Goal: Task Accomplishment & Management: Use online tool/utility

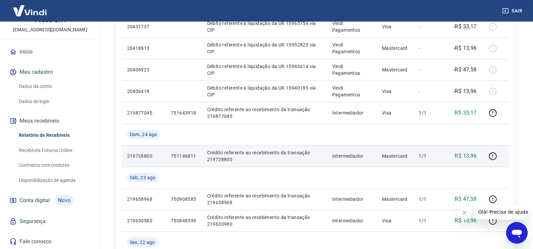
scroll to position [202, 0]
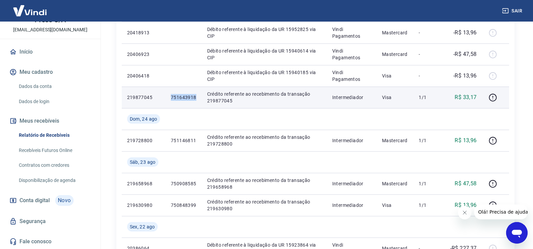
drag, startPoint x: 170, startPoint y: 97, endPoint x: 196, endPoint y: 98, distance: 25.6
click at [196, 98] on td "751643918" at bounding box center [183, 97] width 36 height 22
copy p "751643918"
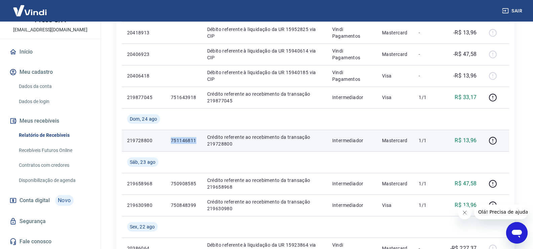
drag, startPoint x: 171, startPoint y: 139, endPoint x: 195, endPoint y: 139, distance: 24.2
click at [195, 139] on p "751146811" at bounding box center [184, 140] width 26 height 7
copy p "751146811"
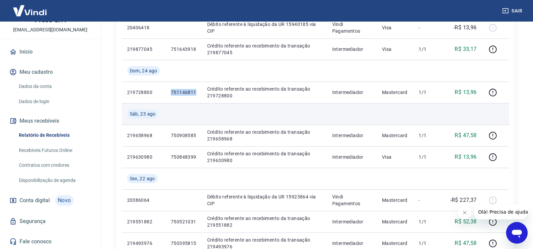
scroll to position [303, 0]
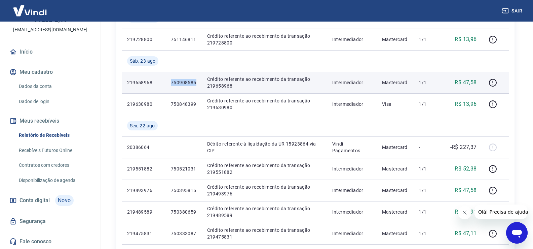
drag, startPoint x: 171, startPoint y: 82, endPoint x: 196, endPoint y: 86, distance: 25.9
click at [196, 86] on td "750908585" at bounding box center [183, 83] width 36 height 22
copy p "750908585"
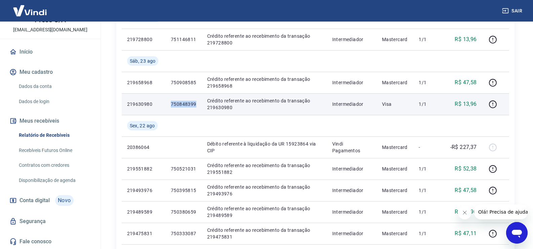
drag, startPoint x: 170, startPoint y: 103, endPoint x: 196, endPoint y: 103, distance: 26.6
click at [196, 103] on td "750848399" at bounding box center [183, 104] width 36 height 22
copy p "750848399"
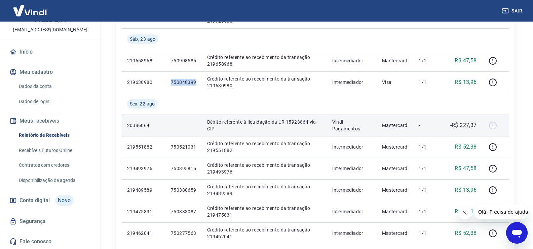
scroll to position [336, 0]
